Goal: Information Seeking & Learning: Learn about a topic

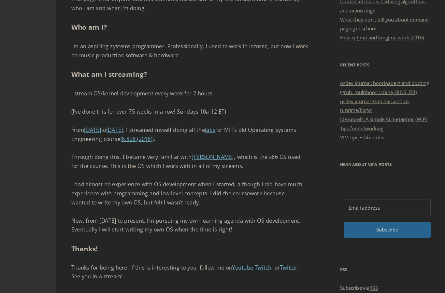
scroll to position [297, 0]
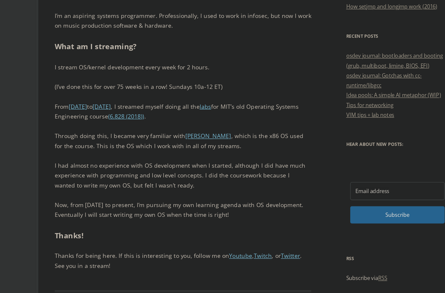
click at [309, 190] on input "Email address" at bounding box center [338, 197] width 75 height 14
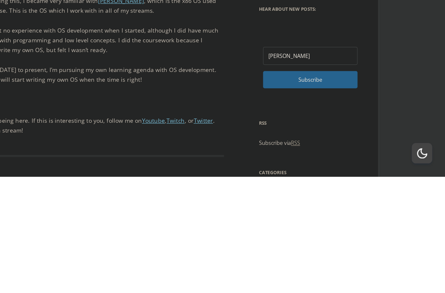
type input "mattia-anselmetti@outlook.de"
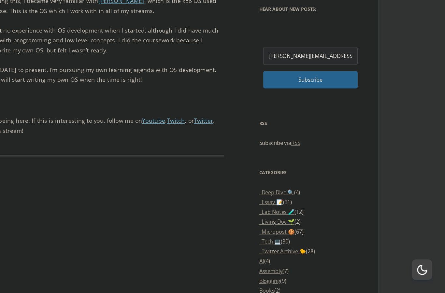
click at [301, 117] on span "Subscribe" at bounding box center [338, 124] width 75 height 14
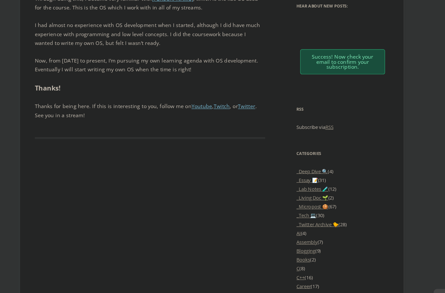
scroll to position [441, 0]
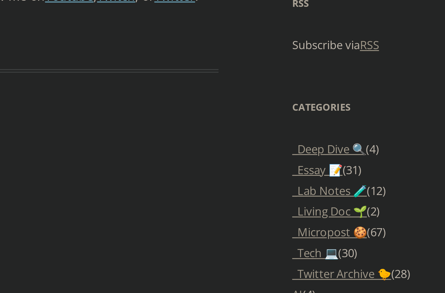
click at [298, 168] on link "_Essay 📝" at bounding box center [307, 171] width 19 height 6
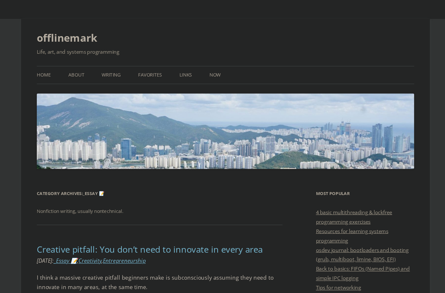
click at [66, 66] on ul "Home About Writing Favorites Links Now" at bounding box center [222, 62] width 313 height 15
click at [92, 65] on link "About" at bounding box center [98, 62] width 13 height 14
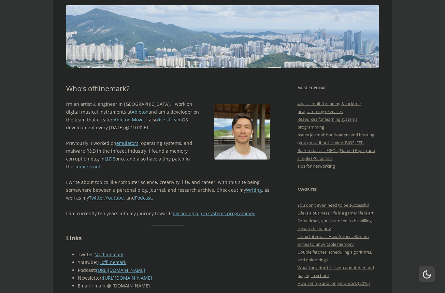
scroll to position [81, 0]
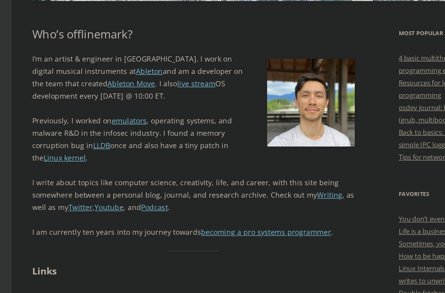
click at [114, 108] on link "Ableton Move" at bounding box center [129, 111] width 30 height 6
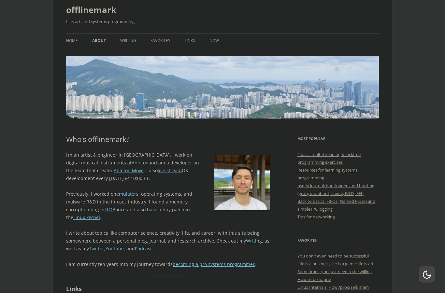
scroll to position [0, 0]
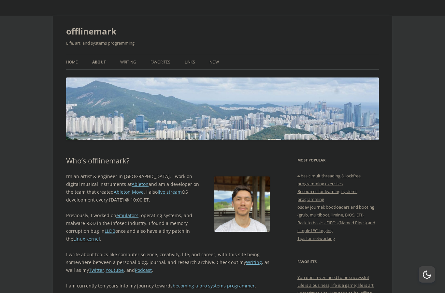
click at [214, 57] on link "Now" at bounding box center [214, 62] width 9 height 14
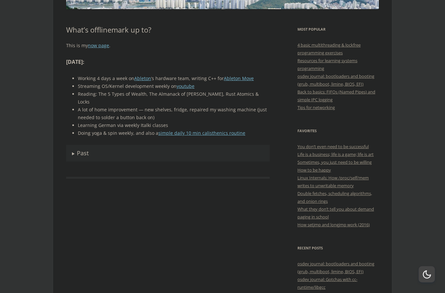
scroll to position [149, 0]
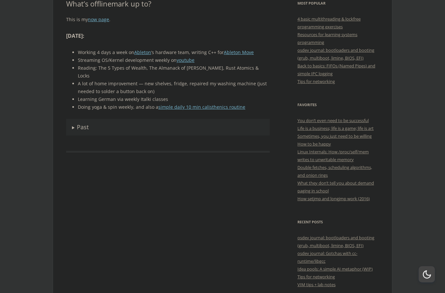
click at [76, 119] on summary "Past" at bounding box center [168, 127] width 204 height 17
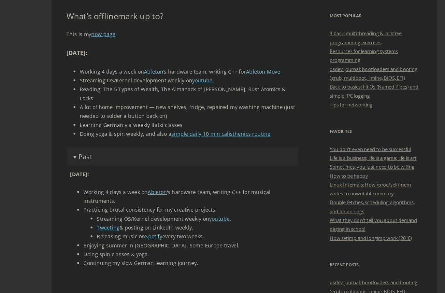
scroll to position [143, 0]
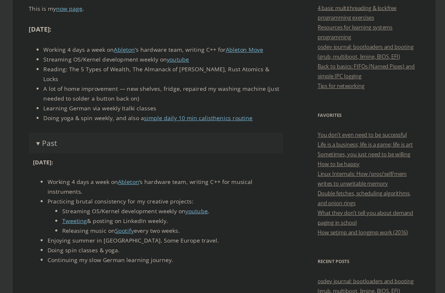
click at [298, 131] on link "You don’t even need to be successful" at bounding box center [333, 134] width 71 height 6
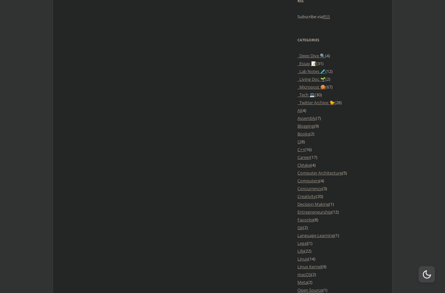
scroll to position [555, 0]
click at [310, 55] on link "_Deep Dive 🔍" at bounding box center [312, 56] width 28 height 6
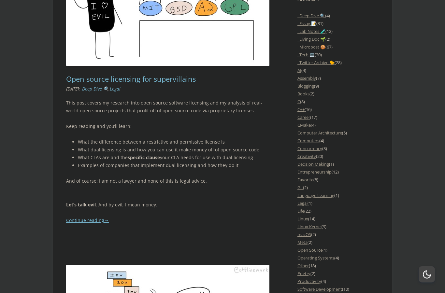
scroll to position [595, 0]
click at [303, 120] on link "Career" at bounding box center [304, 117] width 13 height 6
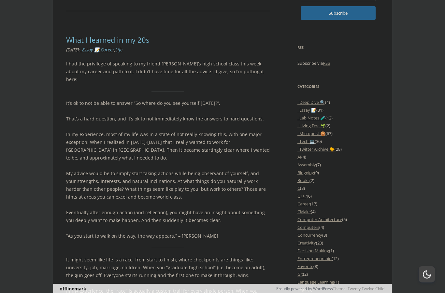
scroll to position [475, 0]
